Goal: Information Seeking & Learning: Learn about a topic

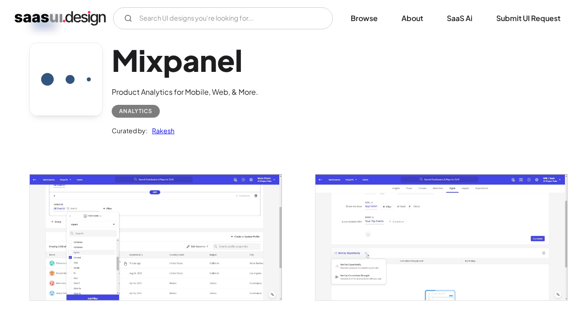
scroll to position [44, 0]
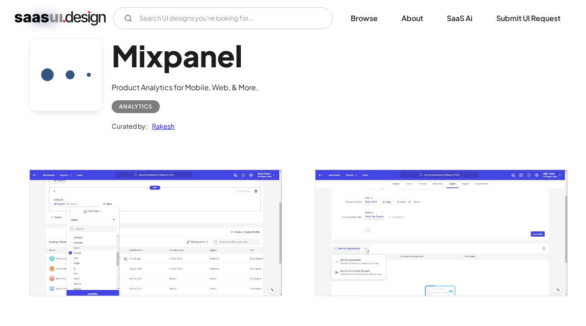
click at [153, 60] on h1 "Mixpanel" at bounding box center [185, 55] width 146 height 35
click at [136, 211] on img "open lightbox" at bounding box center [156, 232] width 252 height 125
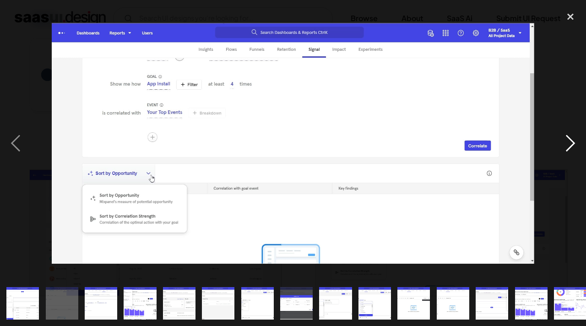
click at [565, 145] on div "next image" at bounding box center [570, 143] width 31 height 274
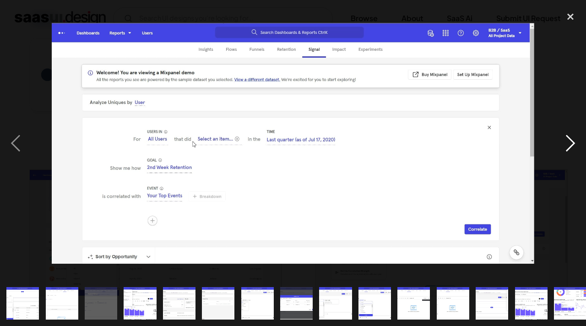
click at [565, 145] on div "next image" at bounding box center [570, 143] width 31 height 274
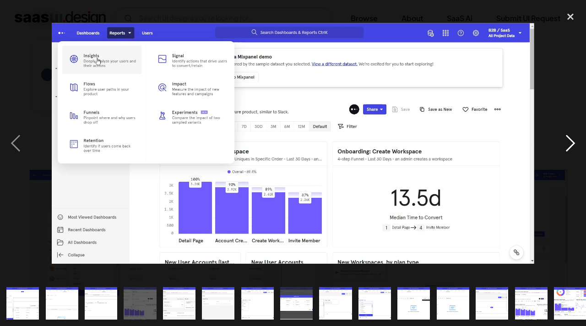
click at [565, 145] on div "next image" at bounding box center [570, 143] width 31 height 274
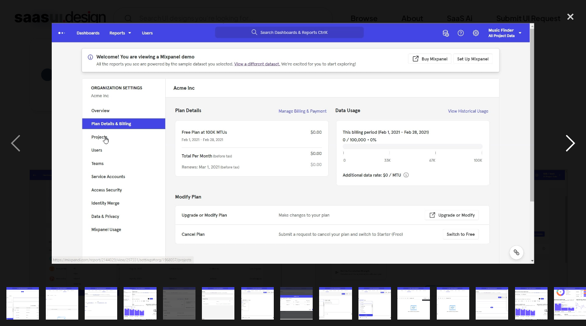
click at [568, 139] on div "next image" at bounding box center [570, 143] width 31 height 274
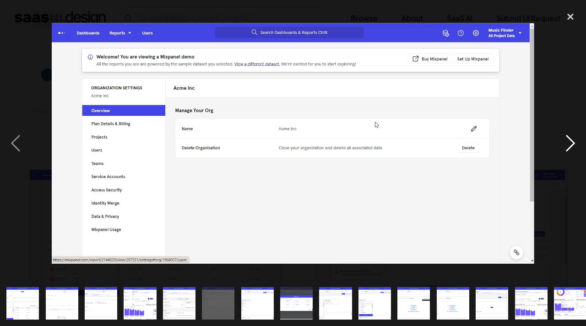
click at [568, 139] on div "next image" at bounding box center [570, 143] width 31 height 274
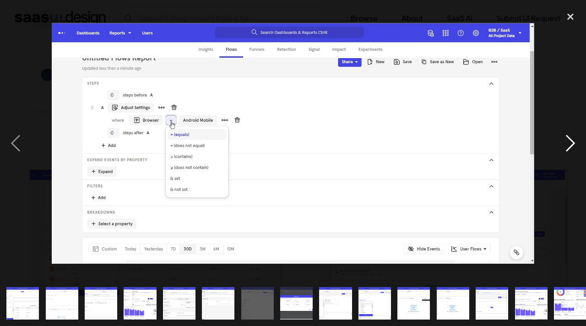
click at [568, 139] on div "next image" at bounding box center [570, 143] width 31 height 274
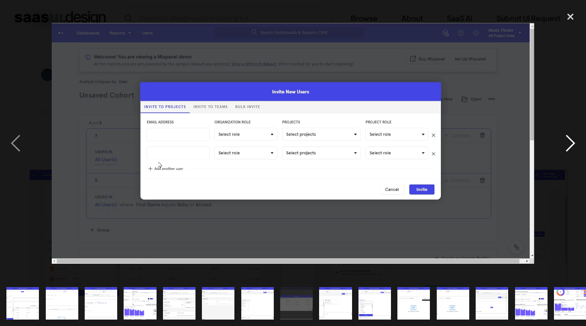
click at [570, 141] on div "next image" at bounding box center [570, 143] width 31 height 274
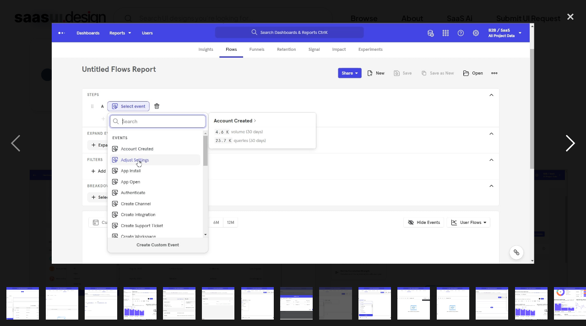
click at [569, 144] on div "next image" at bounding box center [570, 143] width 31 height 274
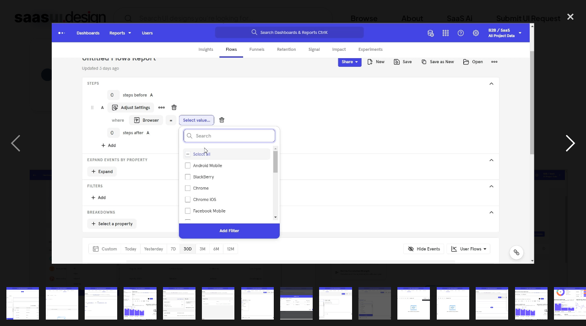
click at [572, 146] on div "next image" at bounding box center [570, 143] width 31 height 274
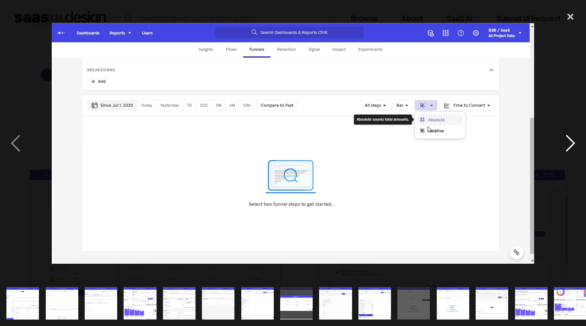
click at [572, 146] on div "next image" at bounding box center [570, 143] width 31 height 274
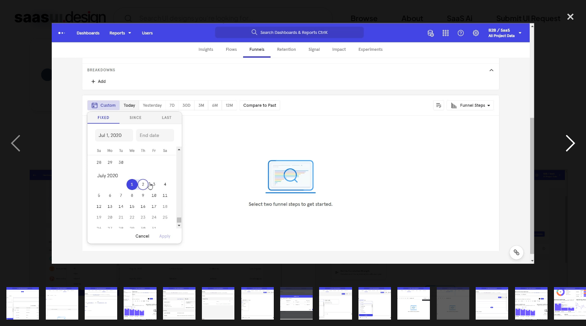
click at [572, 146] on div "next image" at bounding box center [570, 143] width 31 height 274
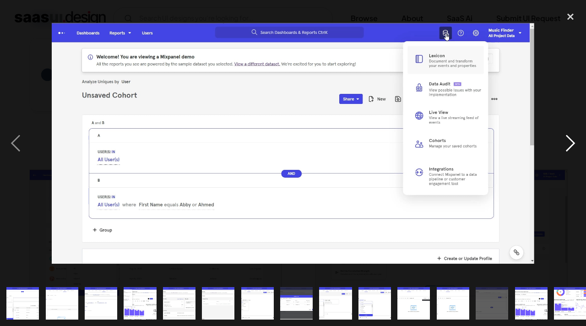
click at [572, 146] on div "next image" at bounding box center [570, 143] width 31 height 274
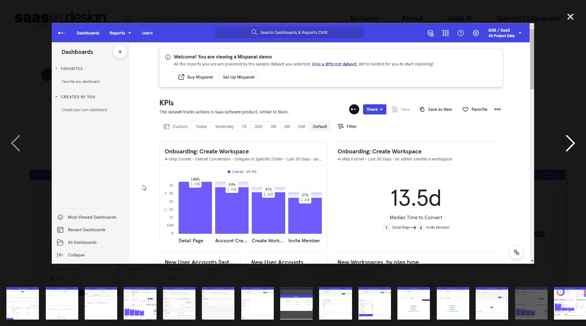
click at [567, 143] on div "next image" at bounding box center [570, 143] width 31 height 274
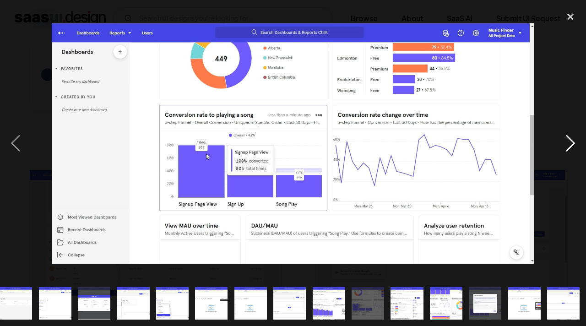
scroll to position [0, 203]
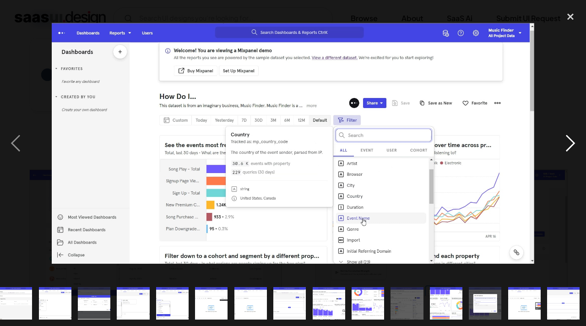
click at [574, 140] on div "next image" at bounding box center [570, 143] width 31 height 274
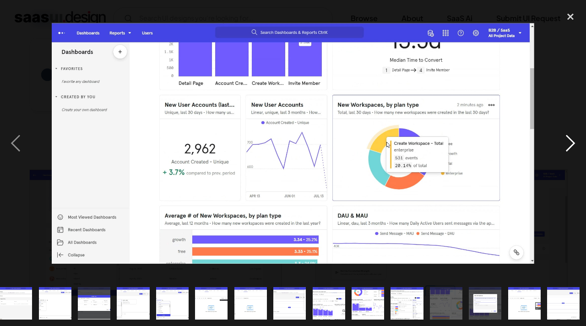
click at [574, 140] on div "next image" at bounding box center [570, 143] width 31 height 274
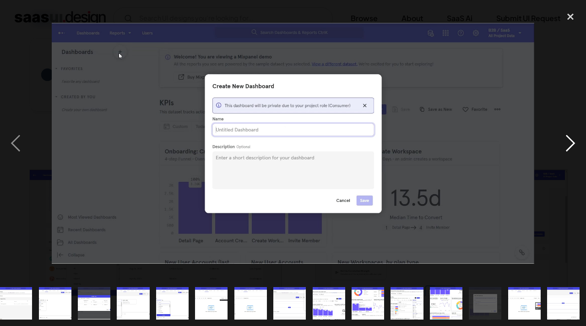
click at [574, 140] on div "next image" at bounding box center [570, 143] width 31 height 274
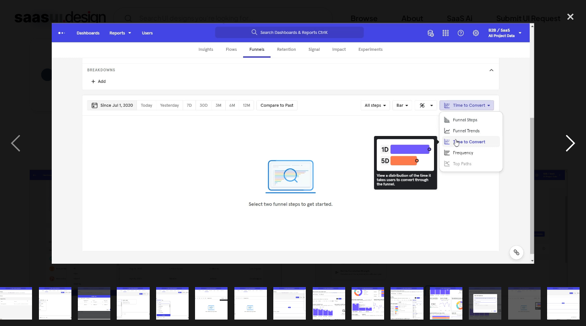
click at [574, 140] on div "next image" at bounding box center [570, 143] width 31 height 274
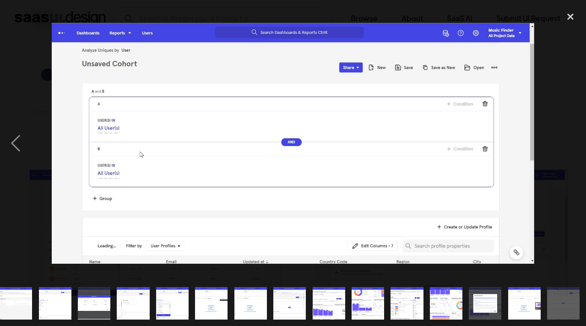
click at [574, 140] on div "next image" at bounding box center [570, 143] width 31 height 274
click at [571, 16] on div "close lightbox" at bounding box center [570, 16] width 31 height 20
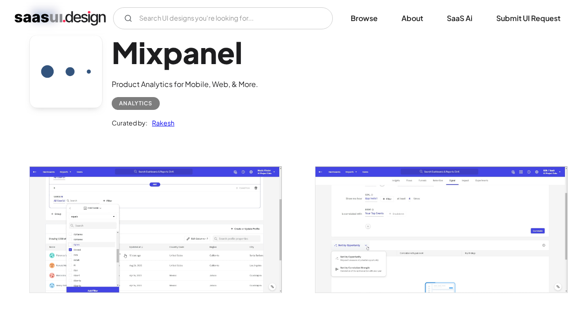
scroll to position [0, 0]
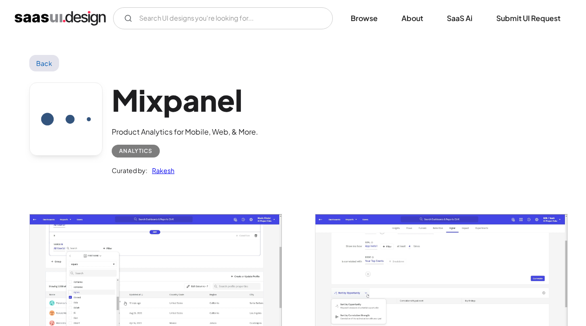
click at [50, 60] on link "Back" at bounding box center [44, 63] width 30 height 16
click at [81, 15] on img "home" at bounding box center [60, 18] width 91 height 15
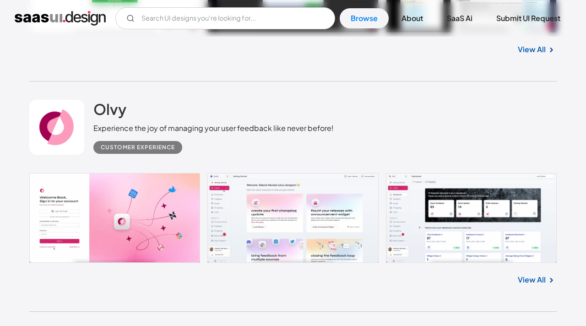
scroll to position [417, 0]
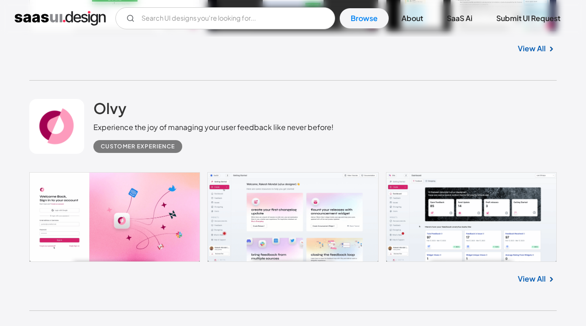
click at [60, 128] on link at bounding box center [56, 126] width 55 height 55
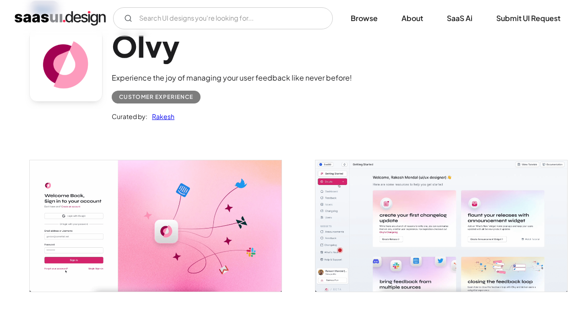
scroll to position [61, 0]
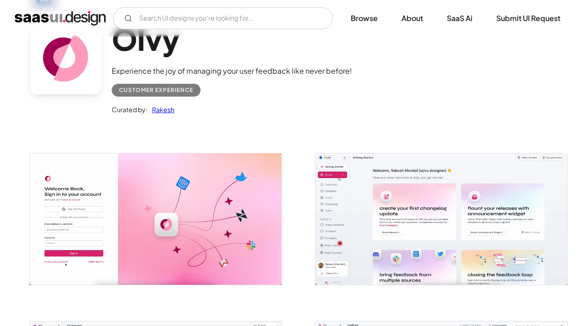
click at [90, 200] on img "open lightbox" at bounding box center [156, 218] width 252 height 131
click at [46, 15] on img "home" at bounding box center [60, 18] width 91 height 15
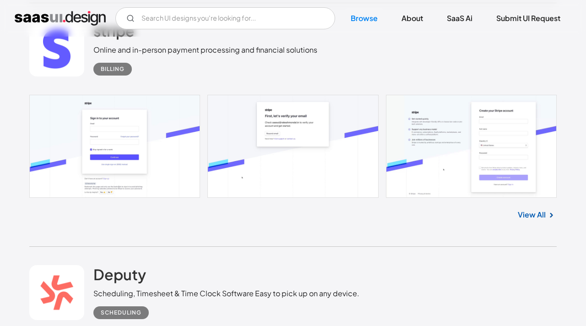
scroll to position [3581, 0]
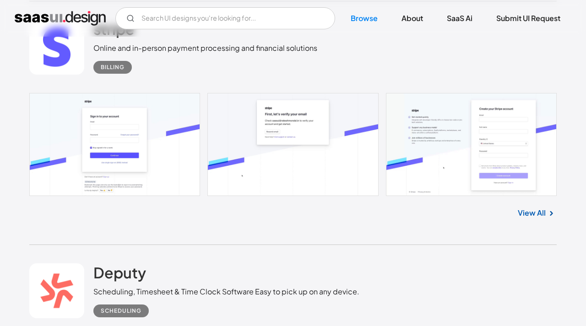
click at [113, 131] on link at bounding box center [292, 144] width 527 height 103
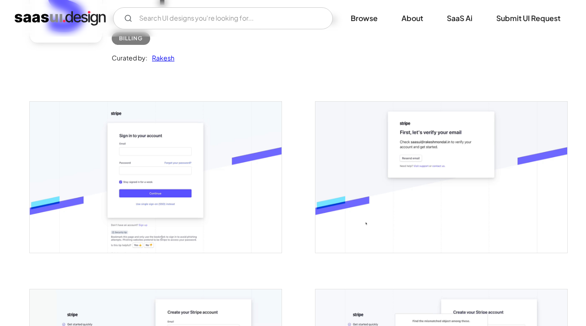
scroll to position [122, 0]
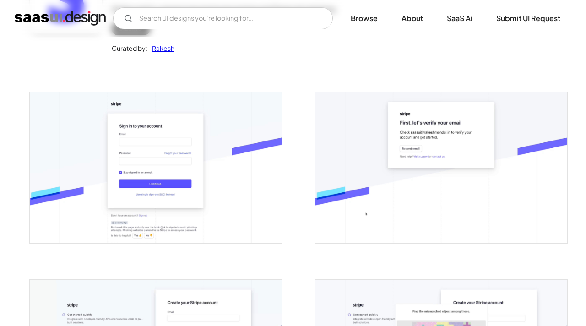
click at [208, 156] on img "open lightbox" at bounding box center [156, 167] width 252 height 151
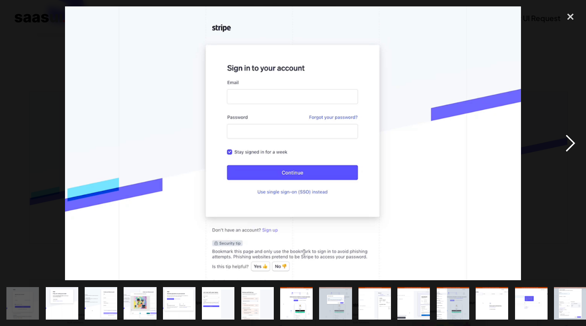
click at [566, 143] on div "next image" at bounding box center [570, 143] width 31 height 274
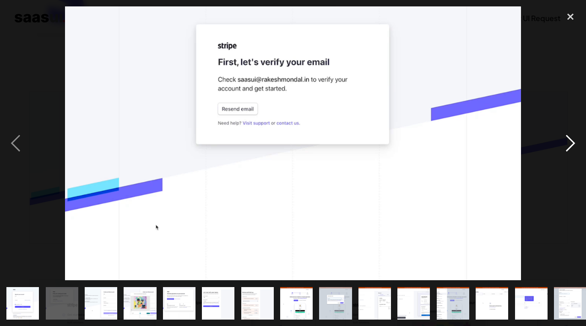
click at [566, 143] on div "next image" at bounding box center [570, 143] width 31 height 274
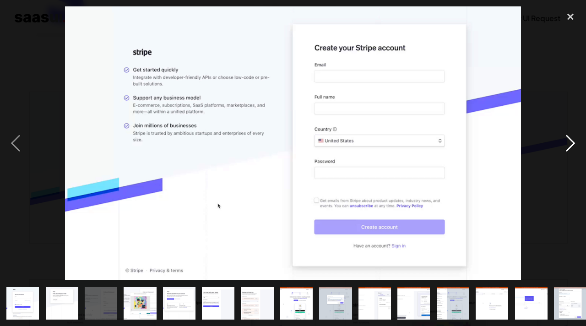
click at [566, 143] on div "next image" at bounding box center [570, 143] width 31 height 274
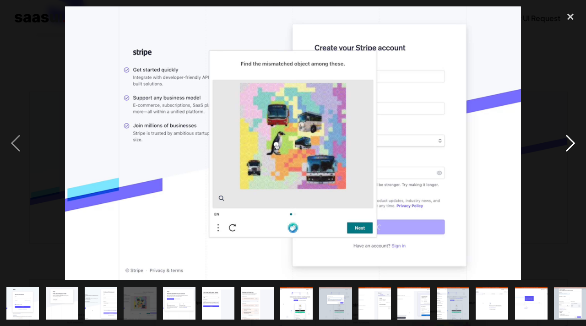
click at [566, 143] on div "next image" at bounding box center [570, 143] width 31 height 274
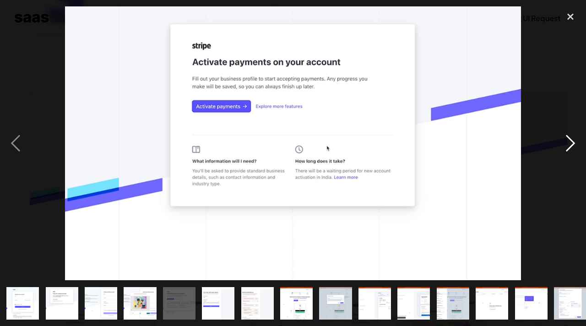
click at [566, 143] on div "next image" at bounding box center [570, 143] width 31 height 274
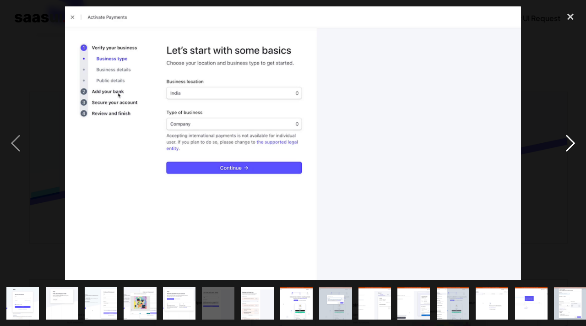
click at [566, 143] on div "next image" at bounding box center [570, 143] width 31 height 274
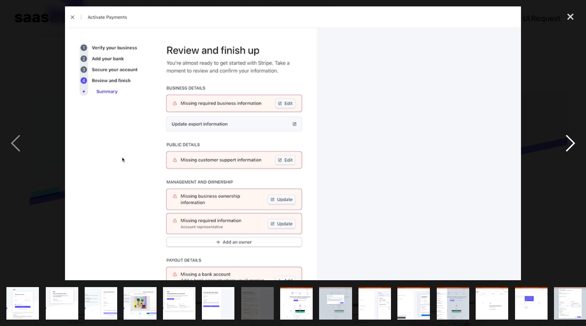
click at [566, 143] on div "next image" at bounding box center [570, 143] width 31 height 274
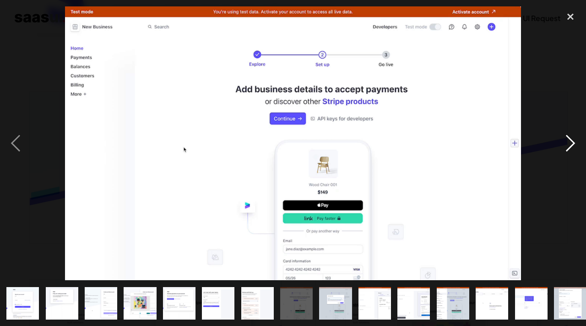
click at [568, 146] on div "next image" at bounding box center [570, 143] width 31 height 274
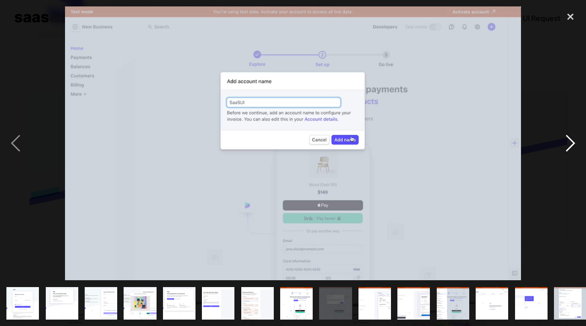
click at [568, 146] on div "next image" at bounding box center [570, 143] width 31 height 274
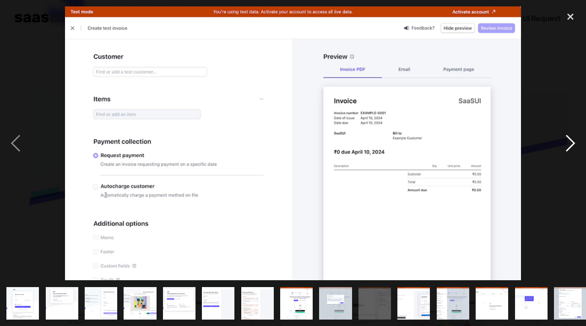
click at [573, 144] on div "next image" at bounding box center [570, 143] width 31 height 274
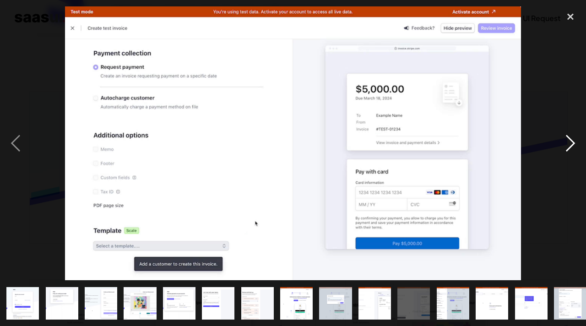
click at [573, 144] on div "next image" at bounding box center [570, 143] width 31 height 274
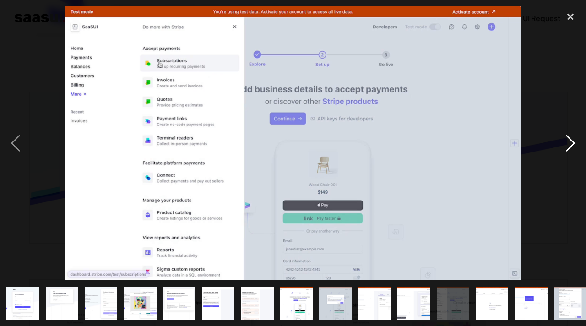
click at [573, 144] on div "next image" at bounding box center [570, 143] width 31 height 274
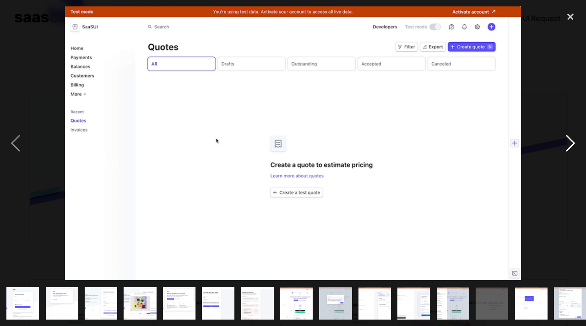
click at [573, 144] on div "next image" at bounding box center [570, 143] width 31 height 274
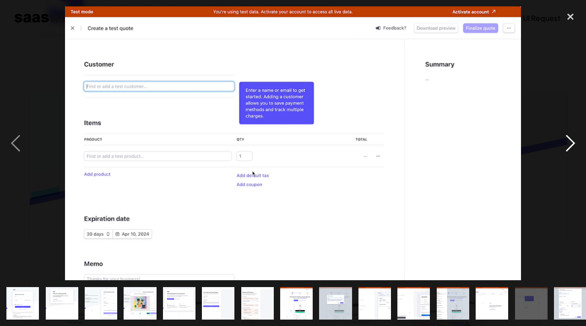
click at [573, 144] on div "next image" at bounding box center [570, 143] width 31 height 274
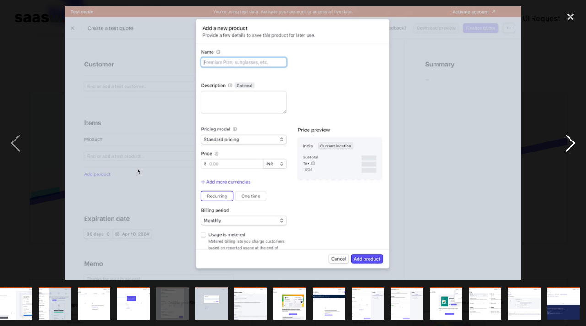
scroll to position [0, 398]
click at [573, 144] on div "next image" at bounding box center [570, 143] width 31 height 274
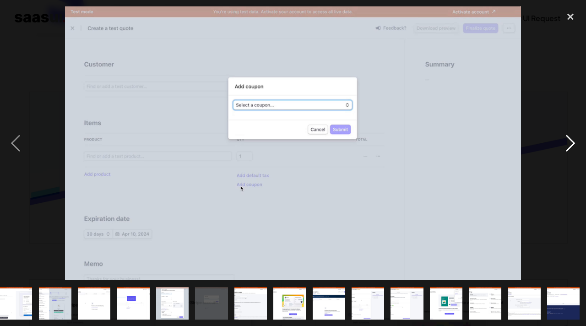
click at [573, 144] on div "next image" at bounding box center [570, 143] width 31 height 274
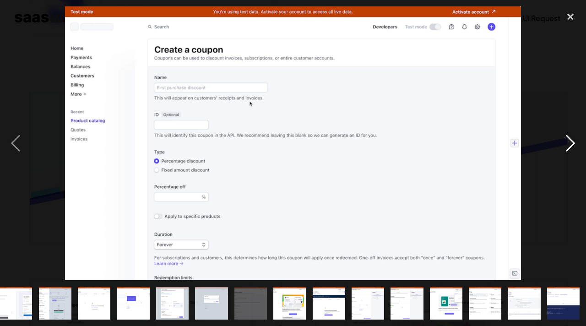
click at [573, 144] on div "next image" at bounding box center [570, 143] width 31 height 274
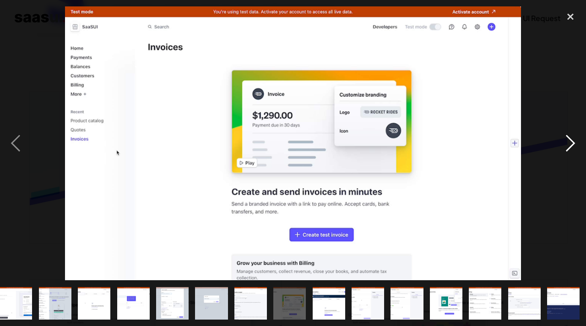
click at [573, 144] on div "next image" at bounding box center [570, 143] width 31 height 274
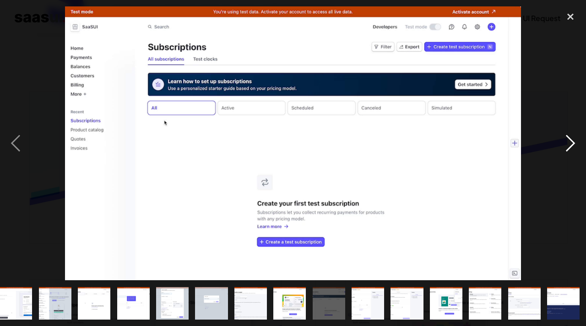
click at [573, 144] on div "next image" at bounding box center [570, 143] width 31 height 274
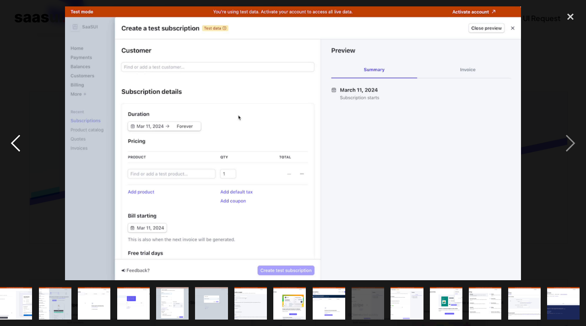
click at [23, 138] on div "previous image" at bounding box center [15, 143] width 31 height 274
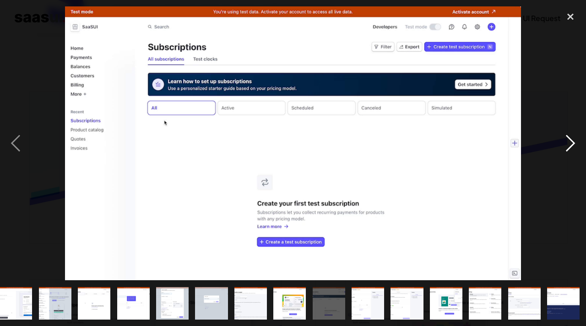
click at [569, 150] on div "next image" at bounding box center [570, 143] width 31 height 274
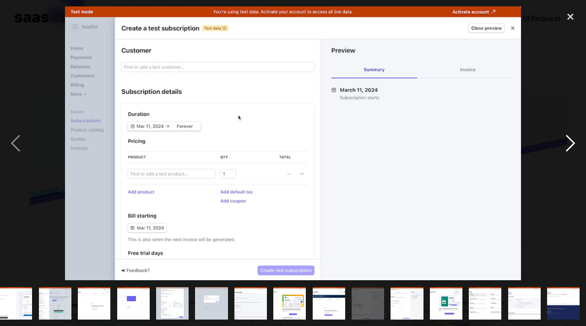
click at [569, 150] on div "next image" at bounding box center [570, 143] width 31 height 274
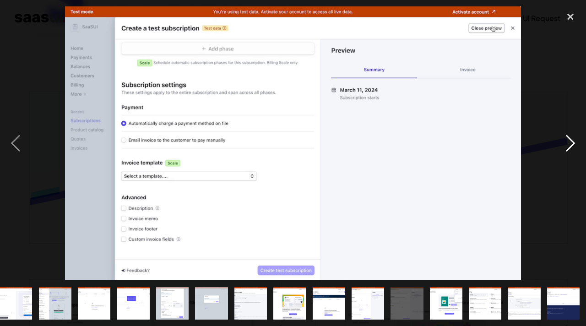
click at [569, 150] on div "next image" at bounding box center [570, 143] width 31 height 274
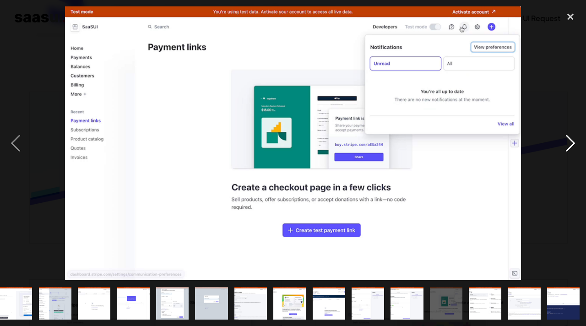
click at [569, 150] on div "next image" at bounding box center [570, 143] width 31 height 274
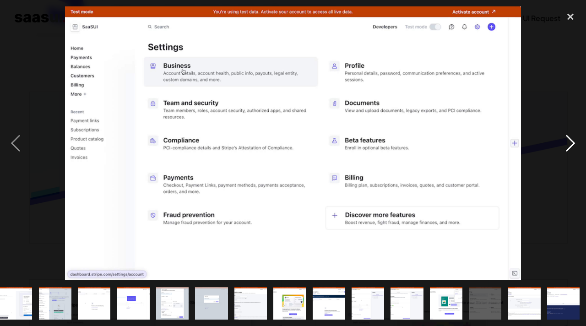
click at [569, 150] on div "next image" at bounding box center [570, 143] width 31 height 274
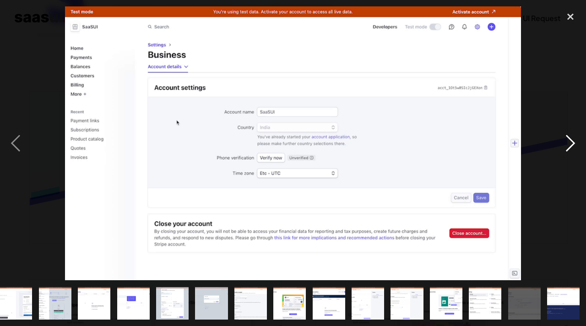
click at [569, 150] on div "next image" at bounding box center [570, 143] width 31 height 274
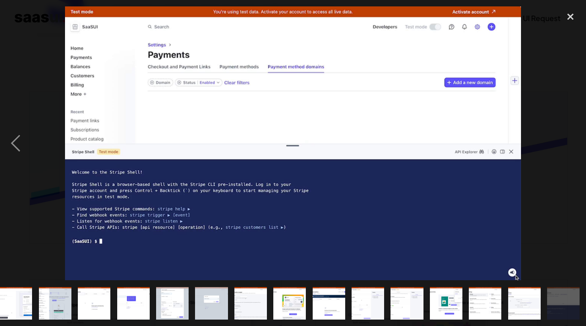
click at [550, 146] on div at bounding box center [293, 143] width 586 height 274
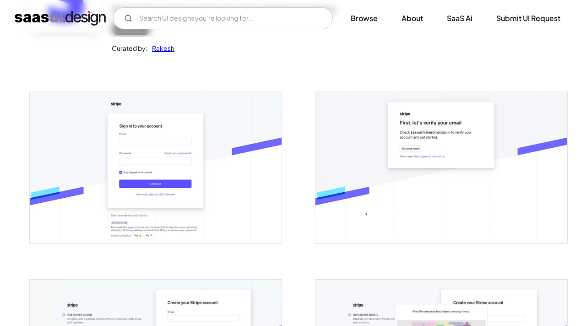
scroll to position [0, 0]
click at [550, 146] on img "open lightbox" at bounding box center [441, 167] width 252 height 151
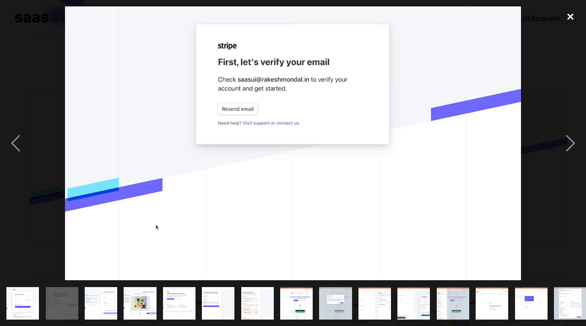
click at [571, 13] on div "close lightbox" at bounding box center [570, 16] width 31 height 20
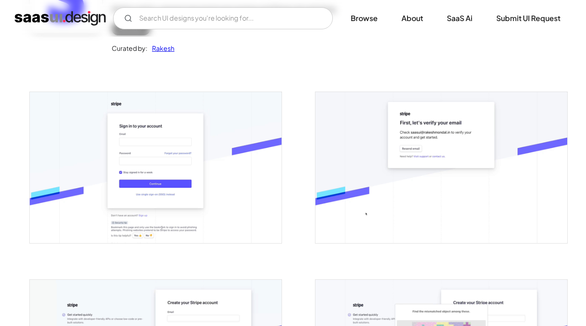
click at [79, 19] on img "home" at bounding box center [60, 18] width 91 height 15
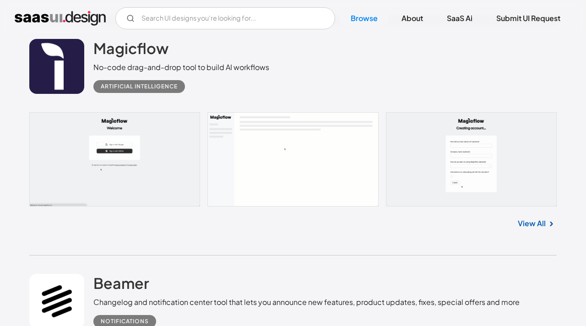
scroll to position [965, 0]
